Goal: Navigation & Orientation: Go to known website

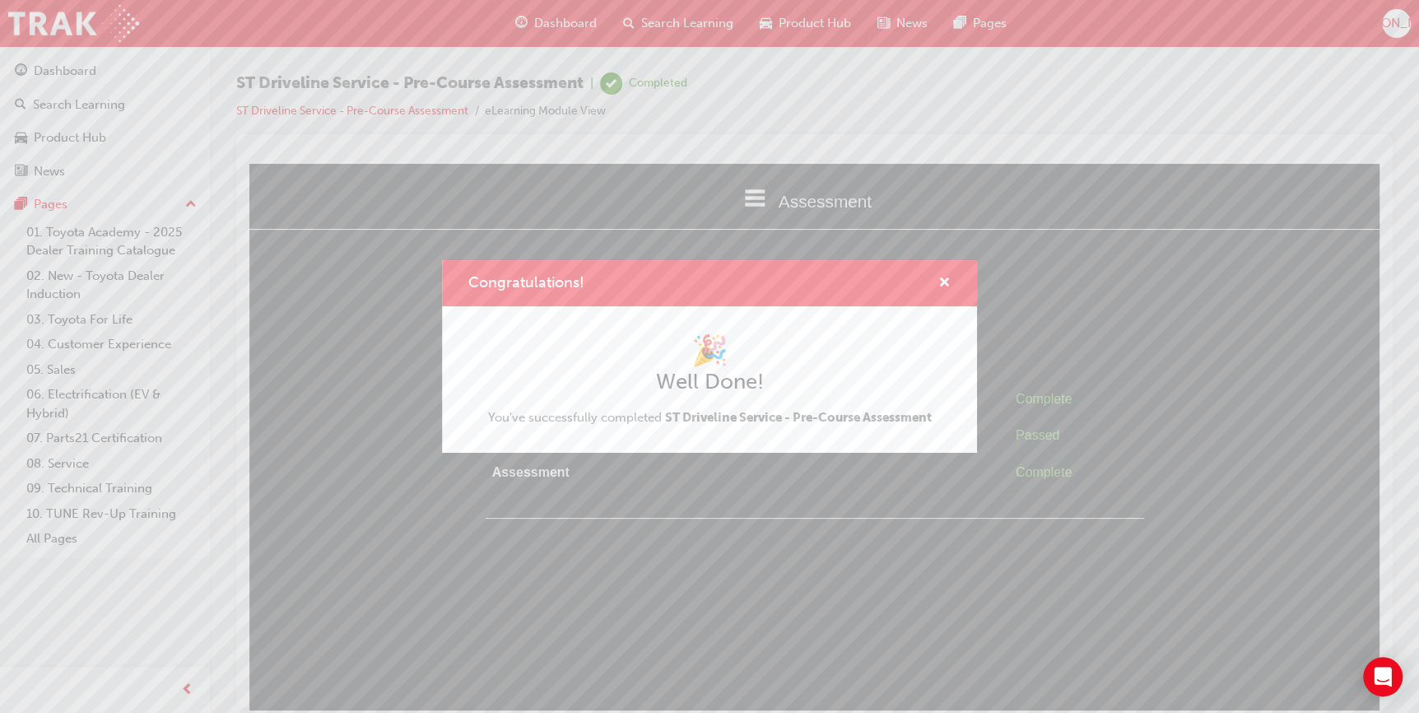
click at [1380, 24] on div "Congratulations! 🎉 Well Done! You've successfully completed ST Driveline Servic…" at bounding box center [709, 356] width 1419 height 713
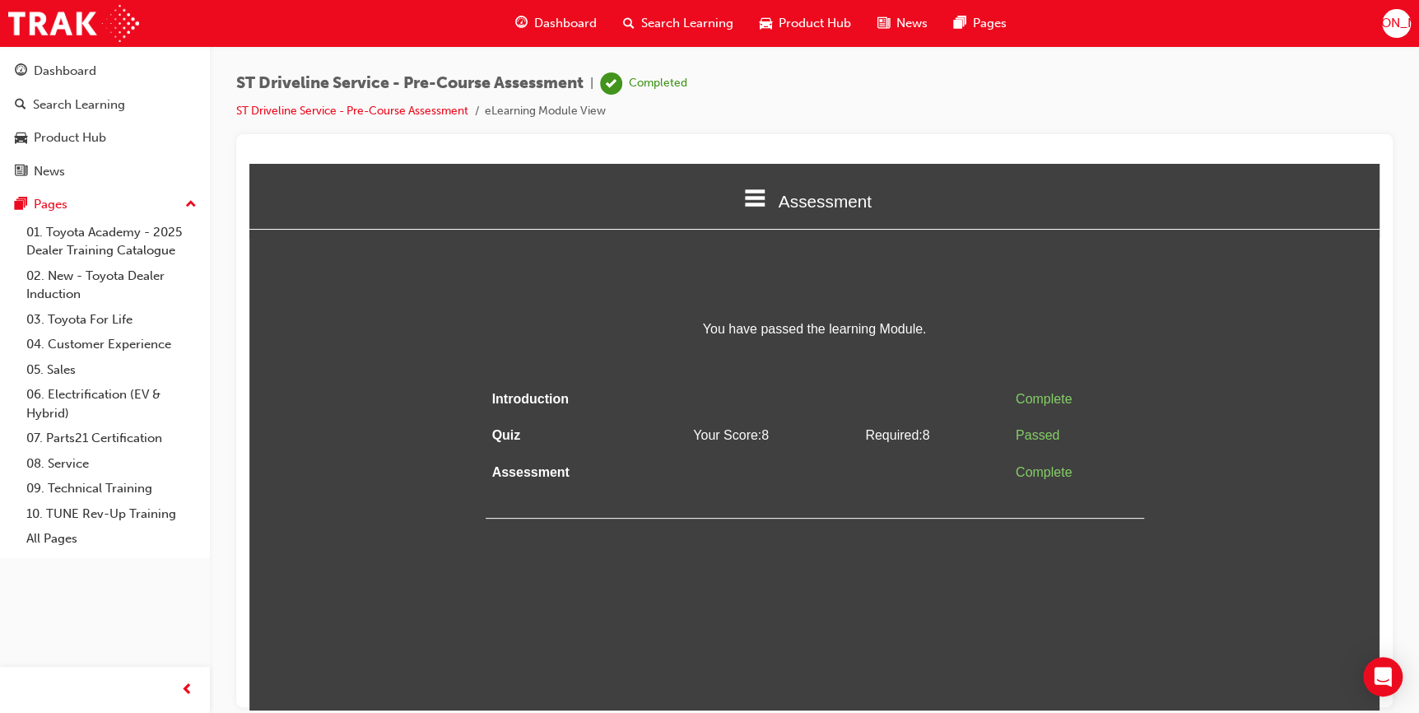
click at [1383, 23] on div "JA" at bounding box center [1395, 23] width 29 height 29
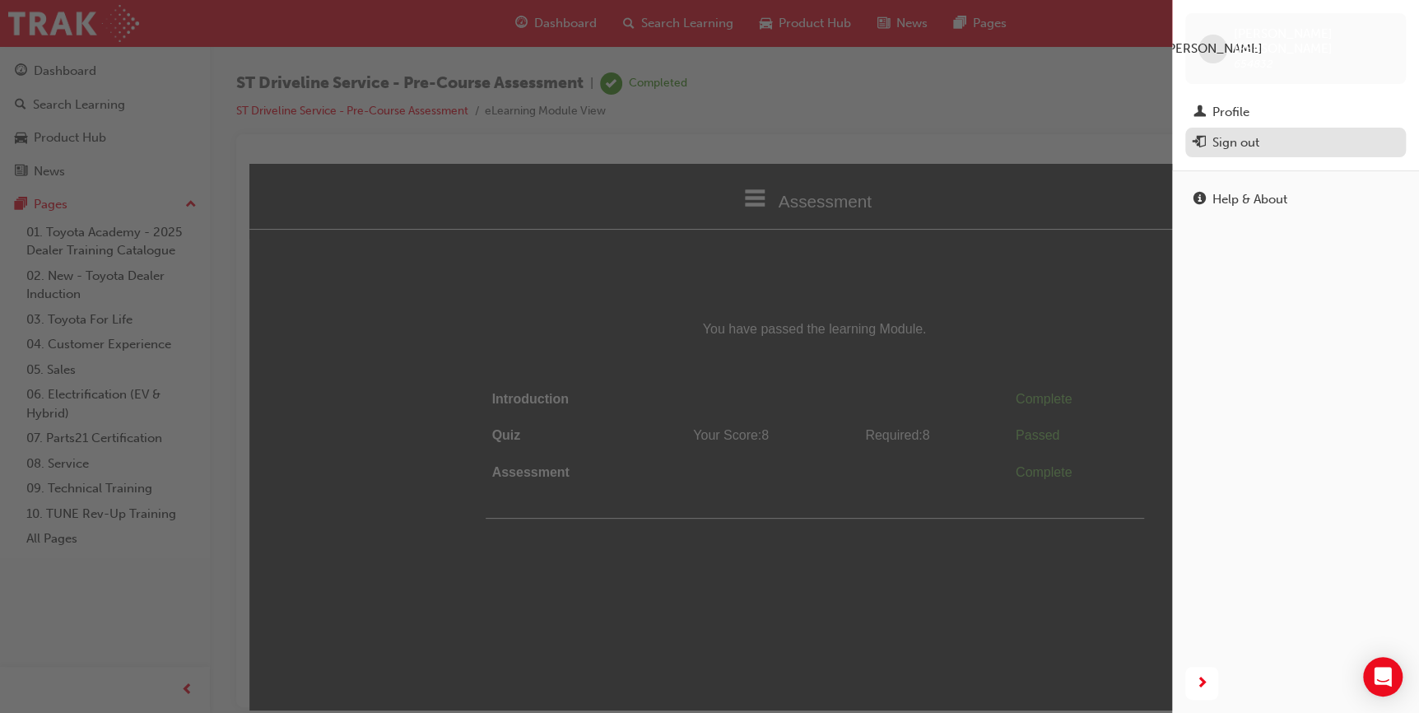
click at [1222, 133] on div "Sign out" at bounding box center [1235, 142] width 47 height 19
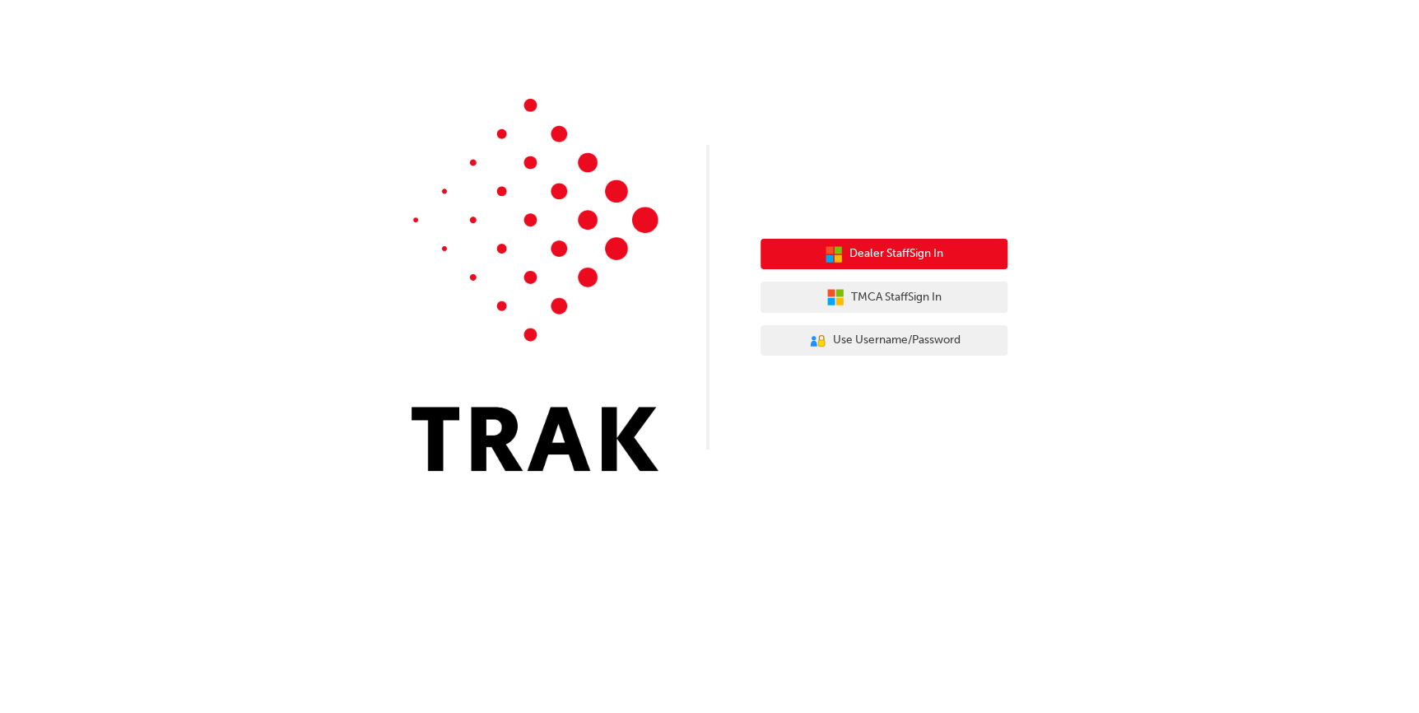
click at [873, 258] on span "Dealer Staff Sign In" at bounding box center [896, 253] width 94 height 19
